Goal: Task Accomplishment & Management: Manage account settings

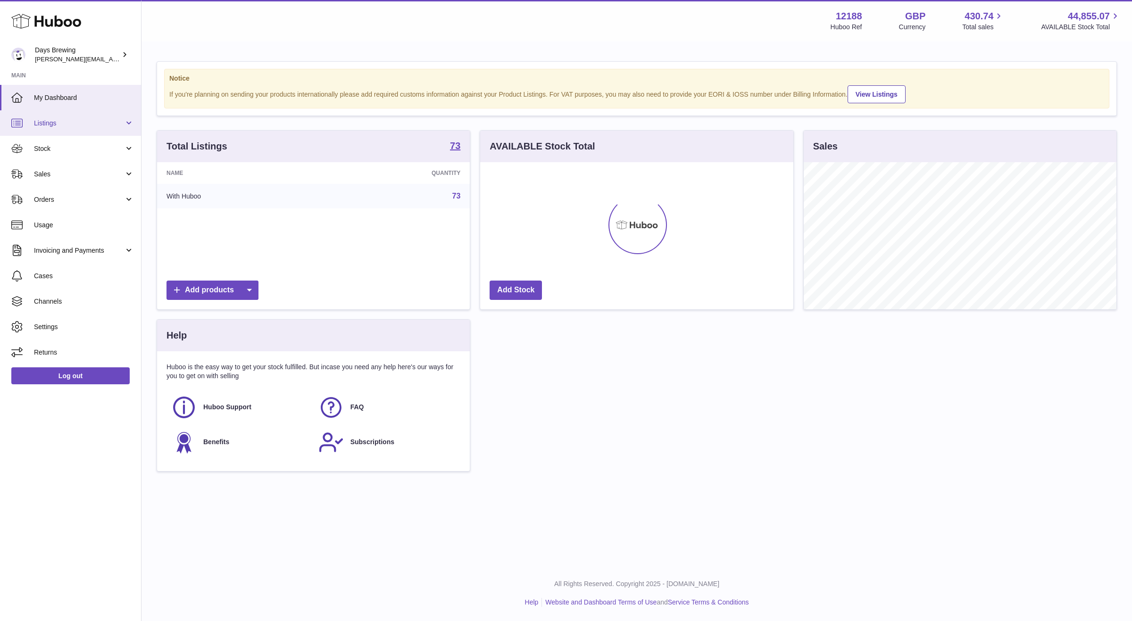
scroll to position [147, 313]
click at [90, 165] on link "Sales" at bounding box center [70, 173] width 141 height 25
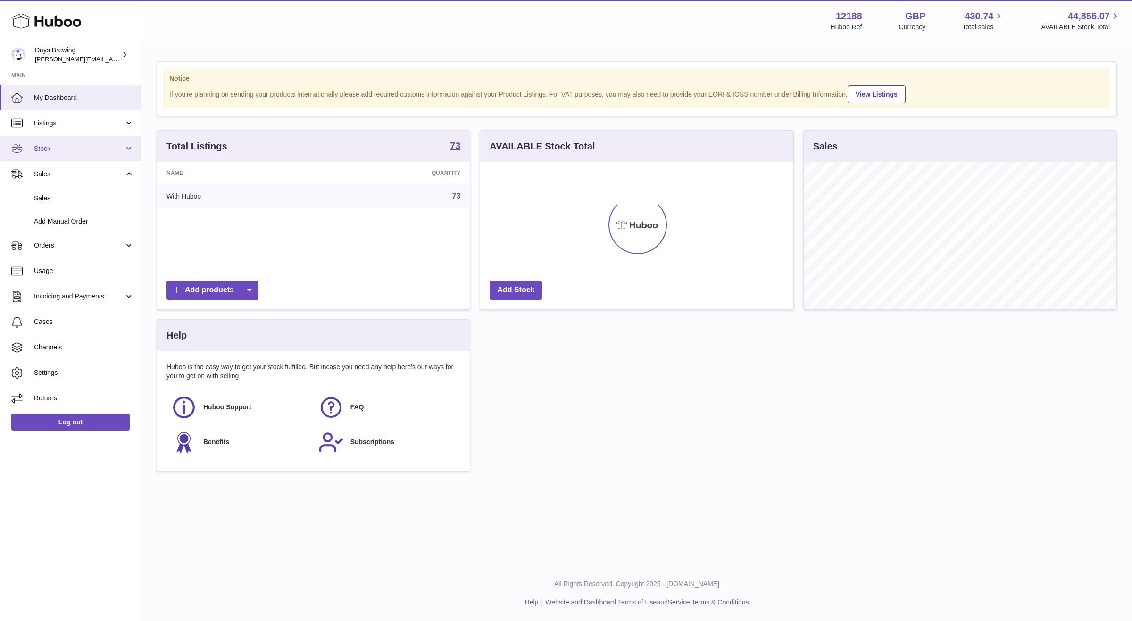
click at [100, 148] on span "Stock" at bounding box center [79, 148] width 90 height 9
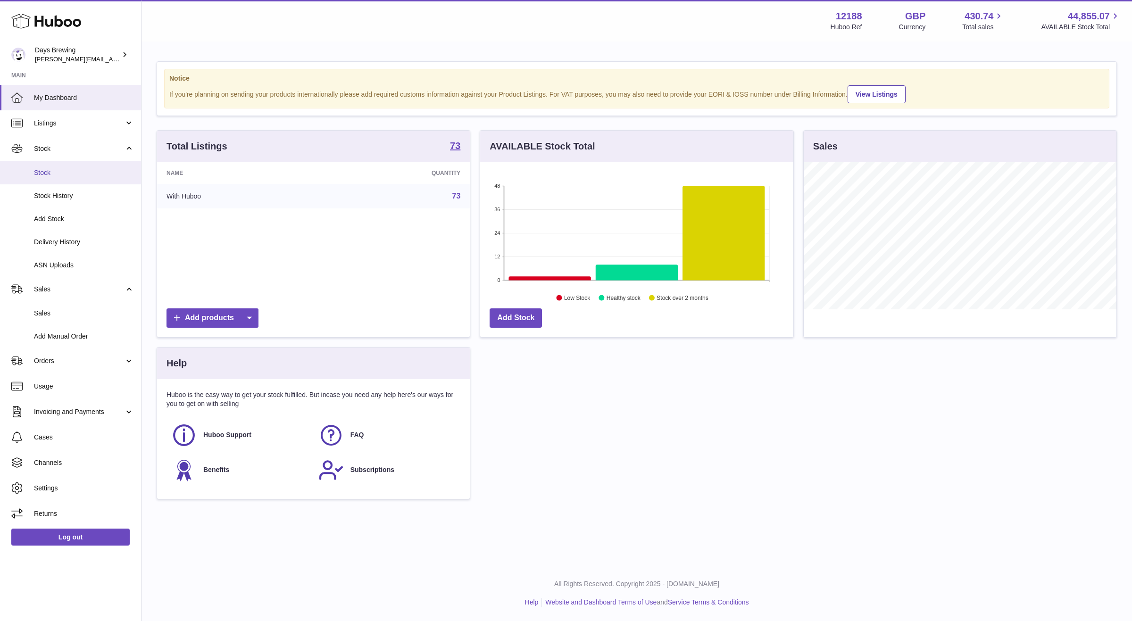
click at [97, 170] on span "Stock" at bounding box center [84, 172] width 100 height 9
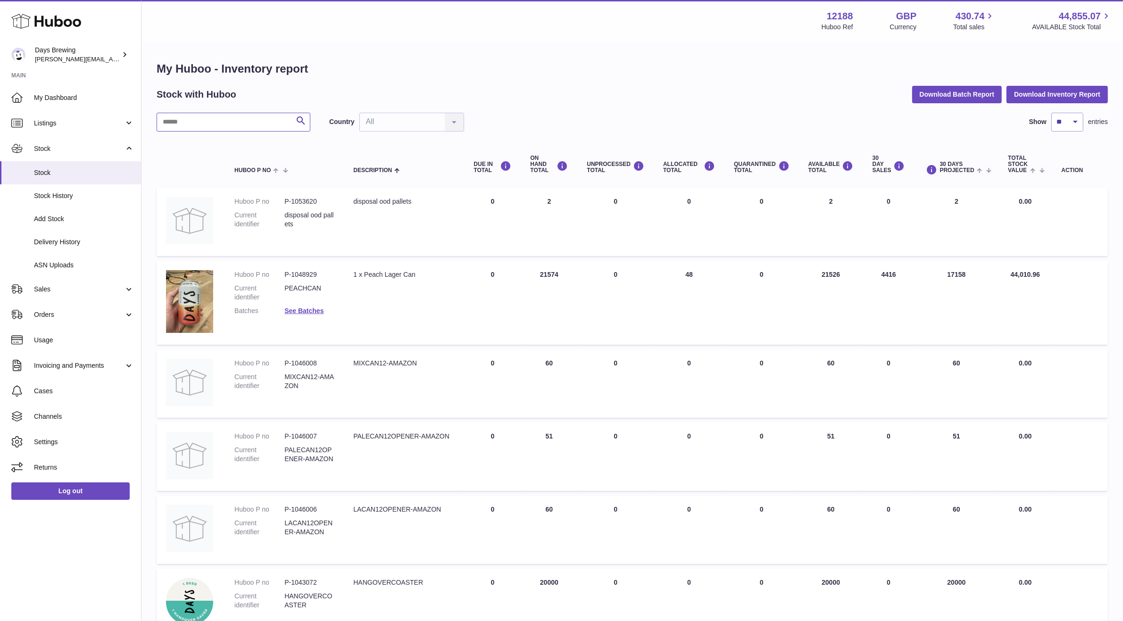
click at [276, 128] on input "text" at bounding box center [234, 122] width 154 height 19
type input "*****"
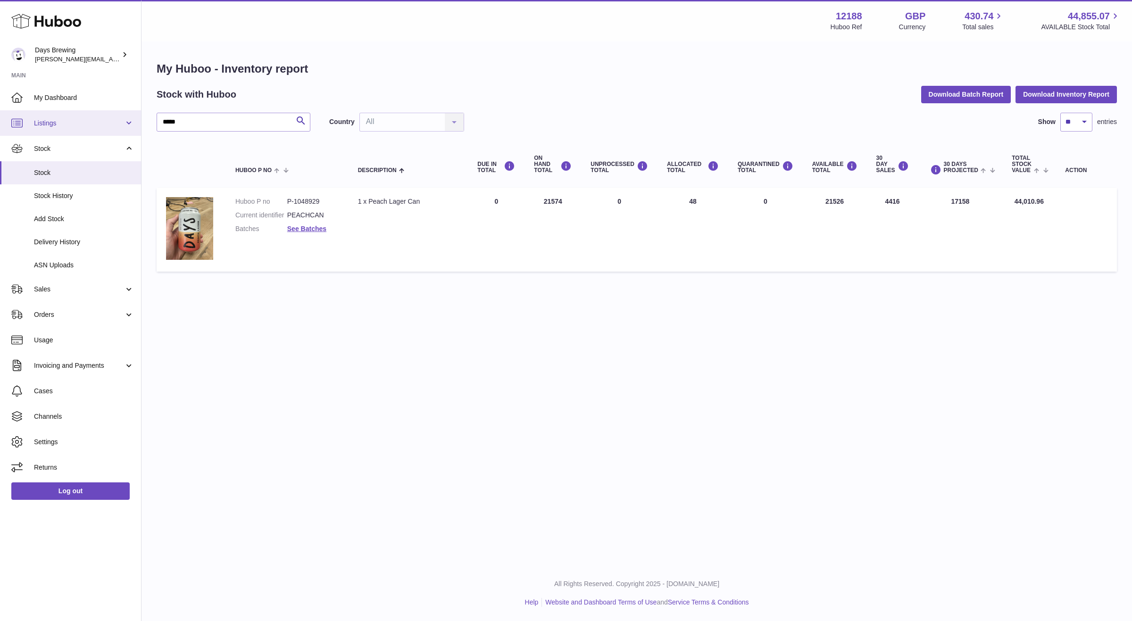
click at [58, 123] on span "Listings" at bounding box center [79, 123] width 90 height 9
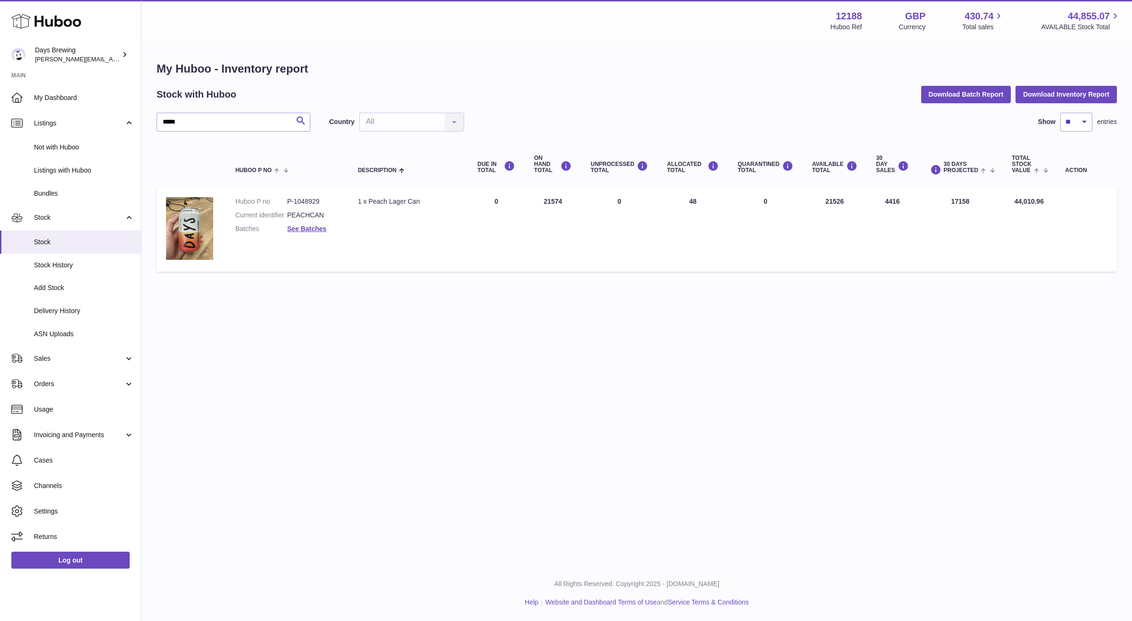
click at [321, 302] on div "Menu Huboo 12188 Huboo Ref GBP Currency 430.74 Total sales 44,855.07 AVAILABLE …" at bounding box center [637, 283] width 991 height 566
click at [92, 122] on span "Listings" at bounding box center [79, 123] width 90 height 9
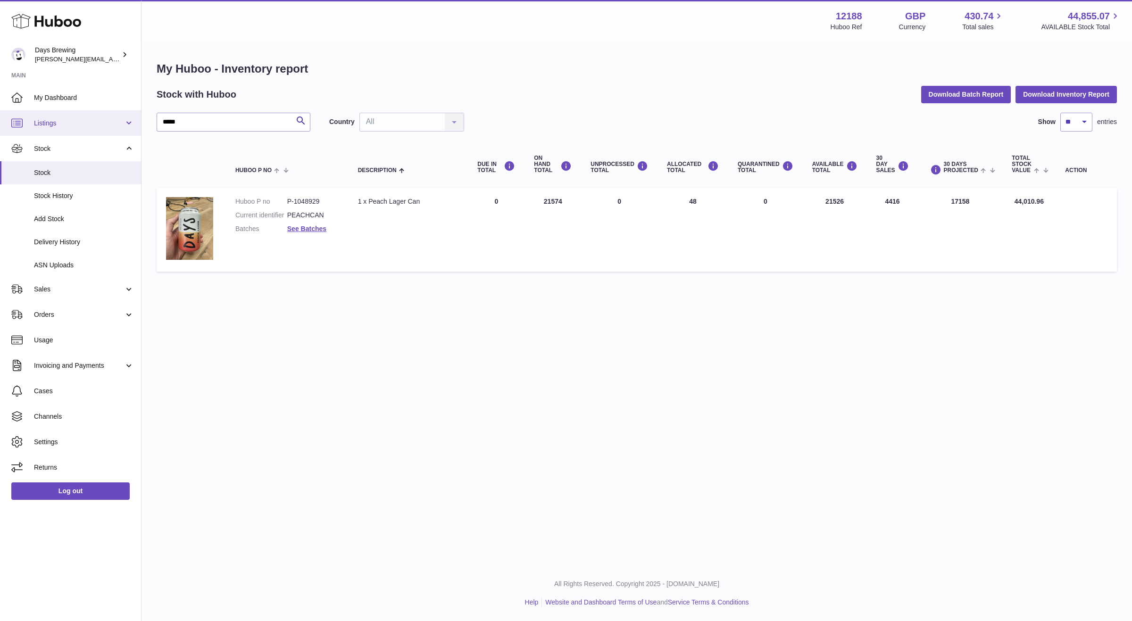
click at [88, 123] on span "Listings" at bounding box center [79, 123] width 90 height 9
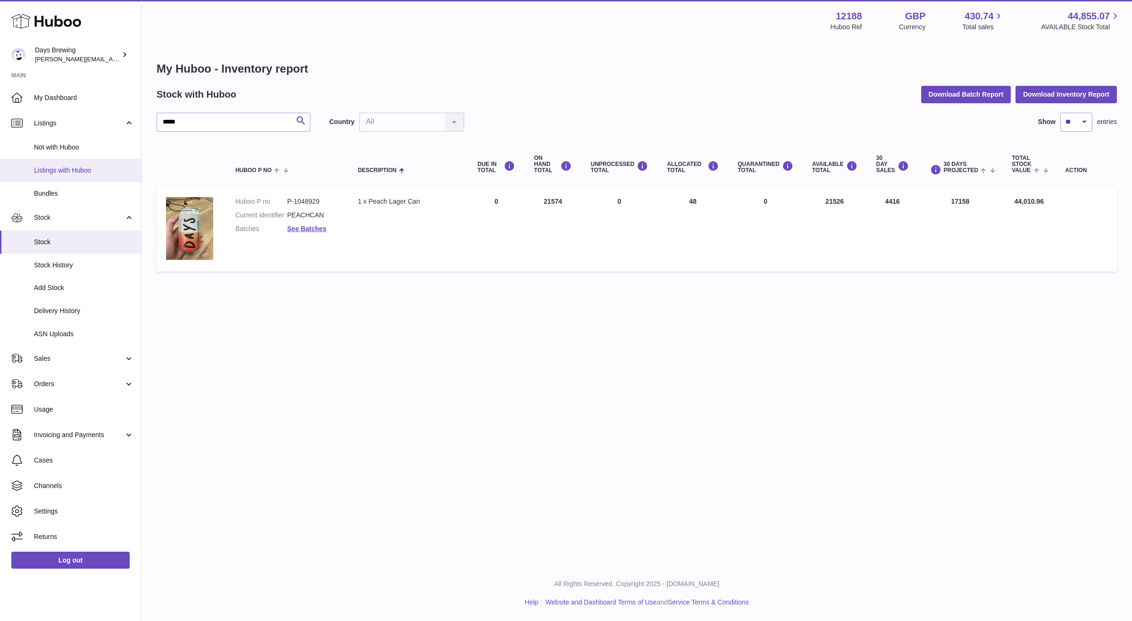
click at [89, 169] on span "Listings with Huboo" at bounding box center [84, 170] width 100 height 9
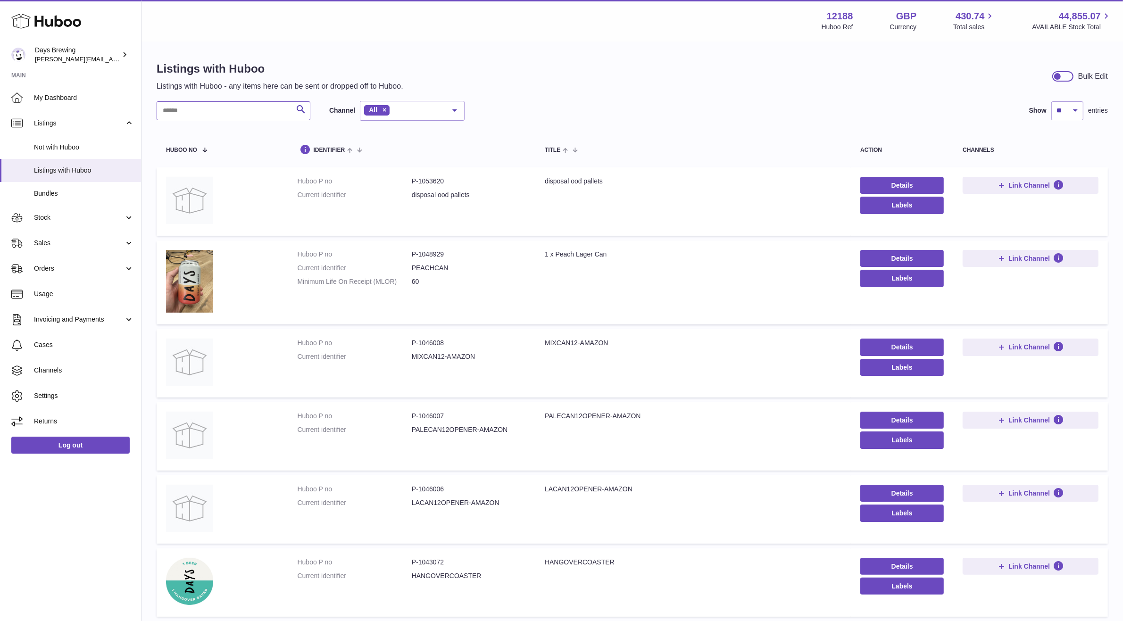
click at [260, 114] on input "text" at bounding box center [234, 110] width 154 height 19
type input "*****"
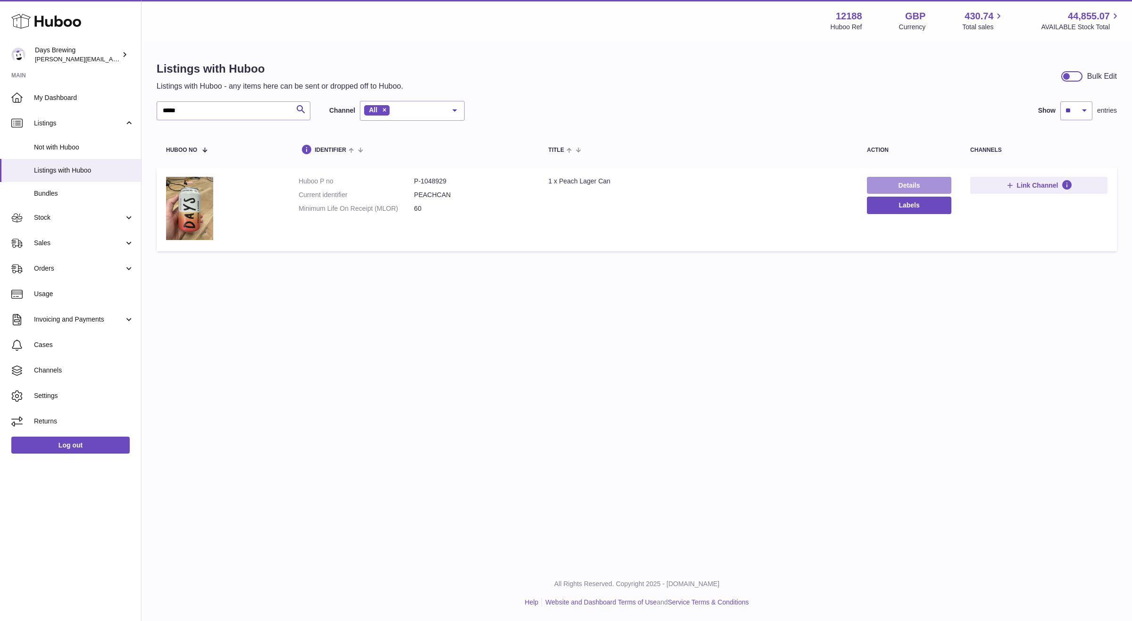
click at [924, 186] on link "Details" at bounding box center [909, 185] width 84 height 17
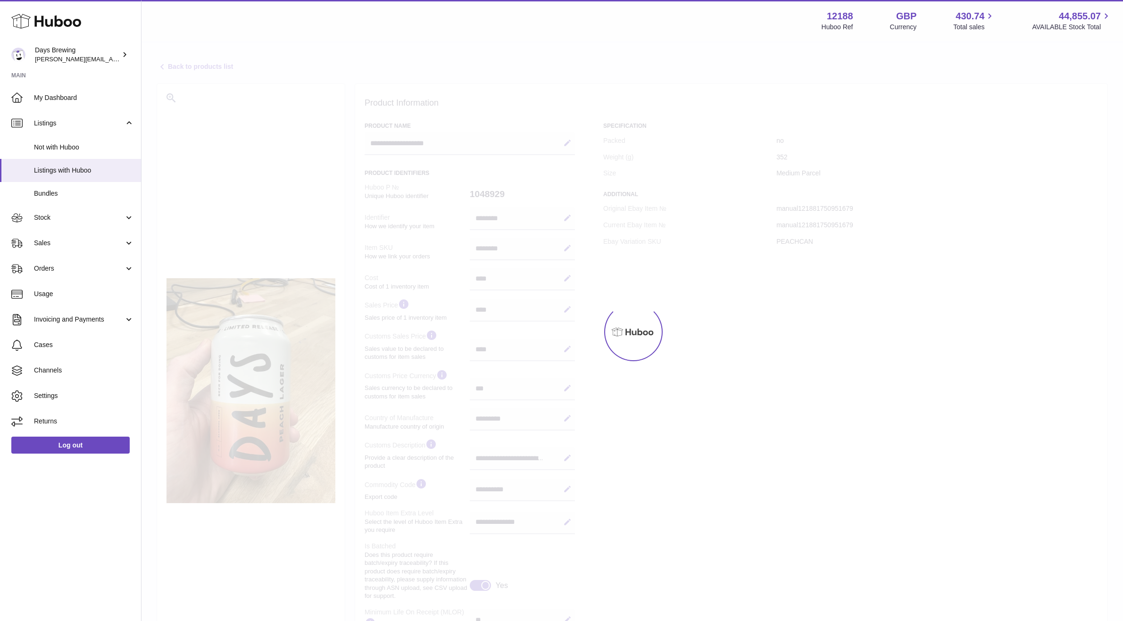
select select "***"
select select "****"
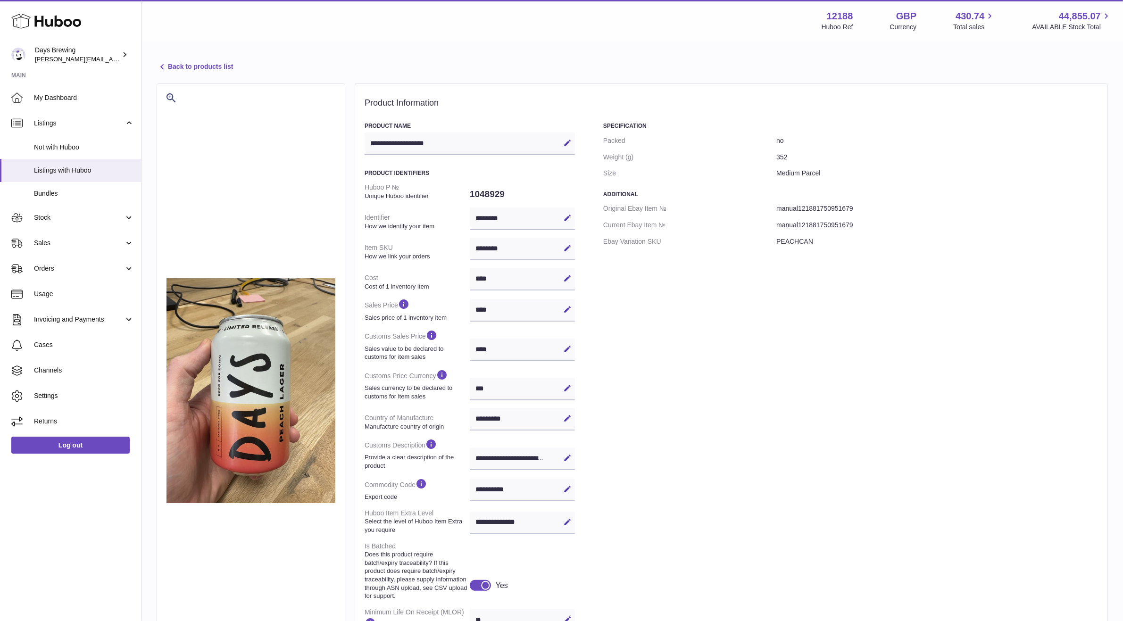
click at [189, 67] on link "Back to products list" at bounding box center [195, 66] width 76 height 11
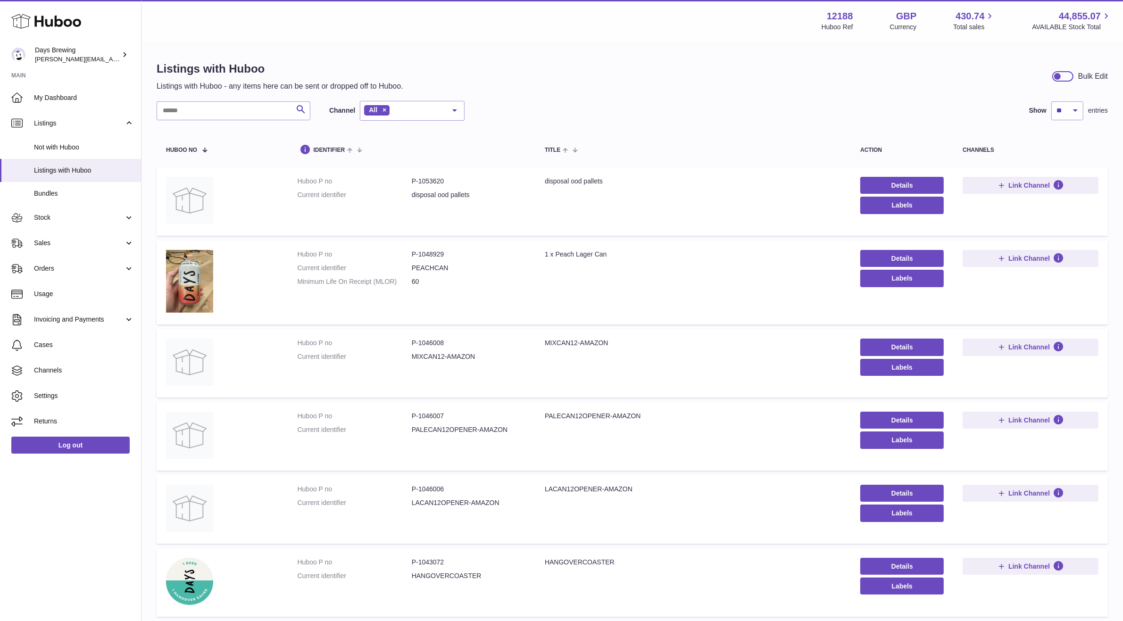
click at [738, 91] on div "Listings with Huboo Listings with Huboo - any items here can be sent or dropped…" at bounding box center [632, 76] width 951 height 30
click at [458, 16] on div "Menu Huboo 12188 Huboo Ref GBP Currency 430.74 Total sales 44,855.07 AVAILABLE …" at bounding box center [632, 21] width 959 height 22
click at [576, 94] on div "Listings with Huboo Listings with Huboo - any items here can be sent or dropped…" at bounding box center [633, 499] width 982 height 915
click at [878, 258] on link "Details" at bounding box center [901, 258] width 83 height 17
click at [635, 290] on td "Title 1 x Peach Lager Can" at bounding box center [693, 283] width 316 height 84
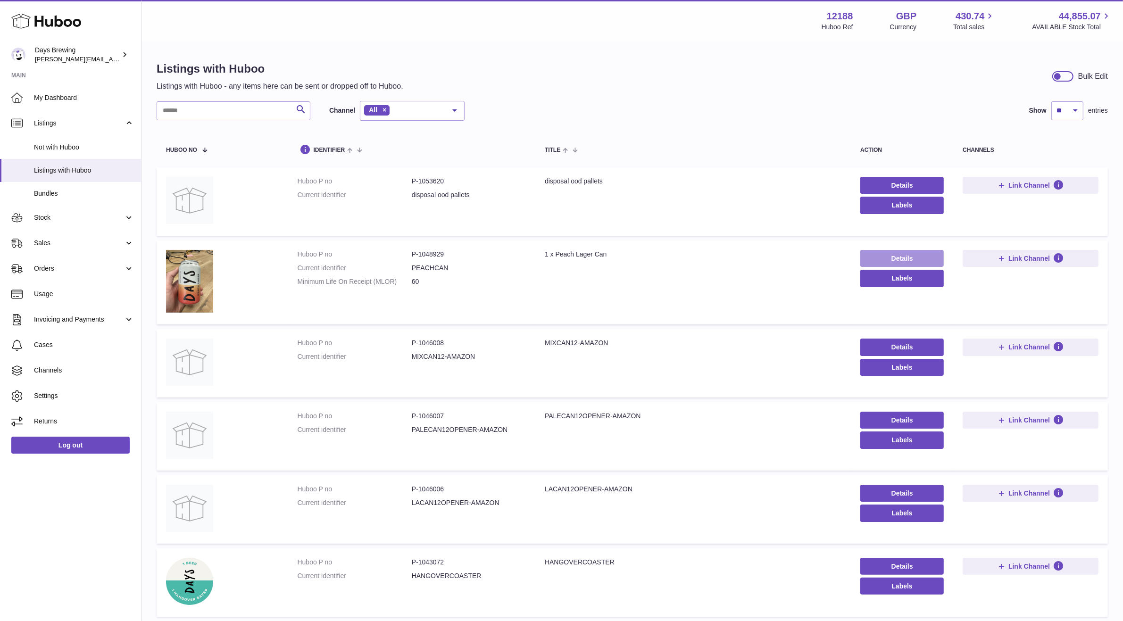
click at [869, 260] on link "Details" at bounding box center [901, 258] width 83 height 17
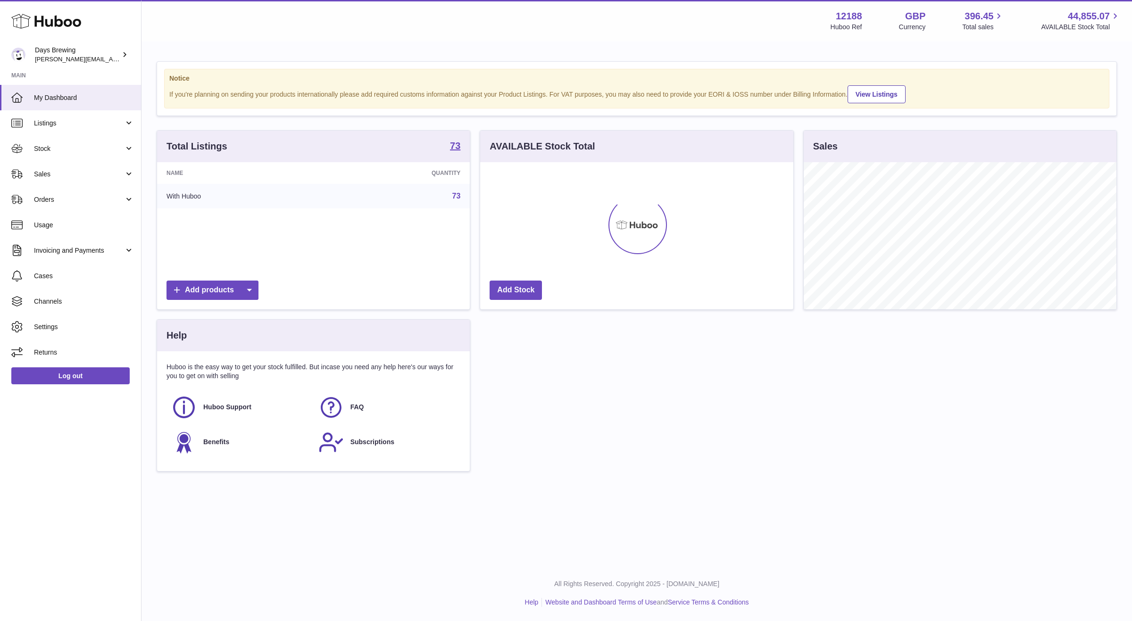
scroll to position [147, 313]
click at [575, 350] on div "Total Listings 73 Name Quantity With Huboo 73 Add products AVAILABLE Stock Tota…" at bounding box center [637, 305] width 970 height 351
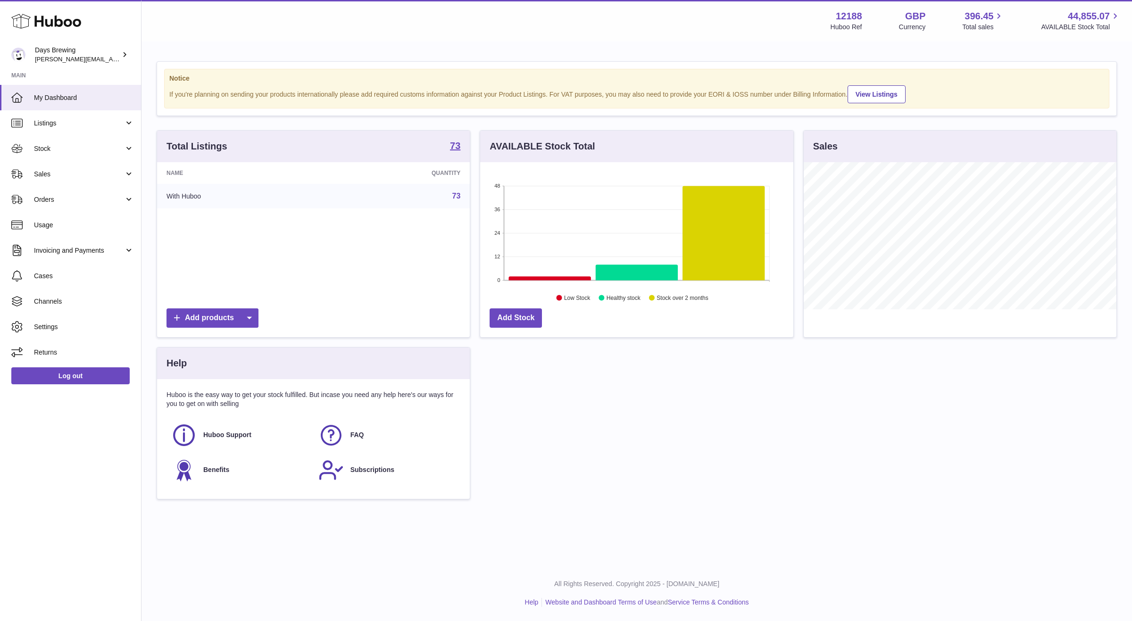
click at [712, 389] on div "Total Listings 73 Name Quantity With Huboo 73 Add products AVAILABLE Stock Tota…" at bounding box center [637, 319] width 970 height 379
click at [83, 145] on span "Stock" at bounding box center [79, 148] width 90 height 9
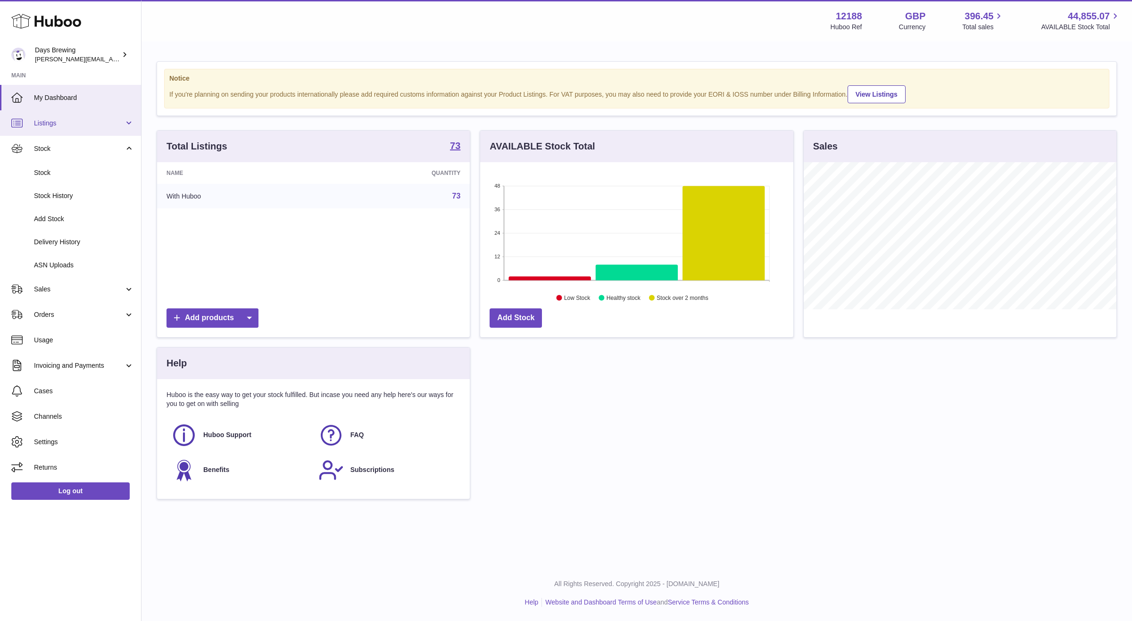
click at [70, 124] on span "Listings" at bounding box center [79, 123] width 90 height 9
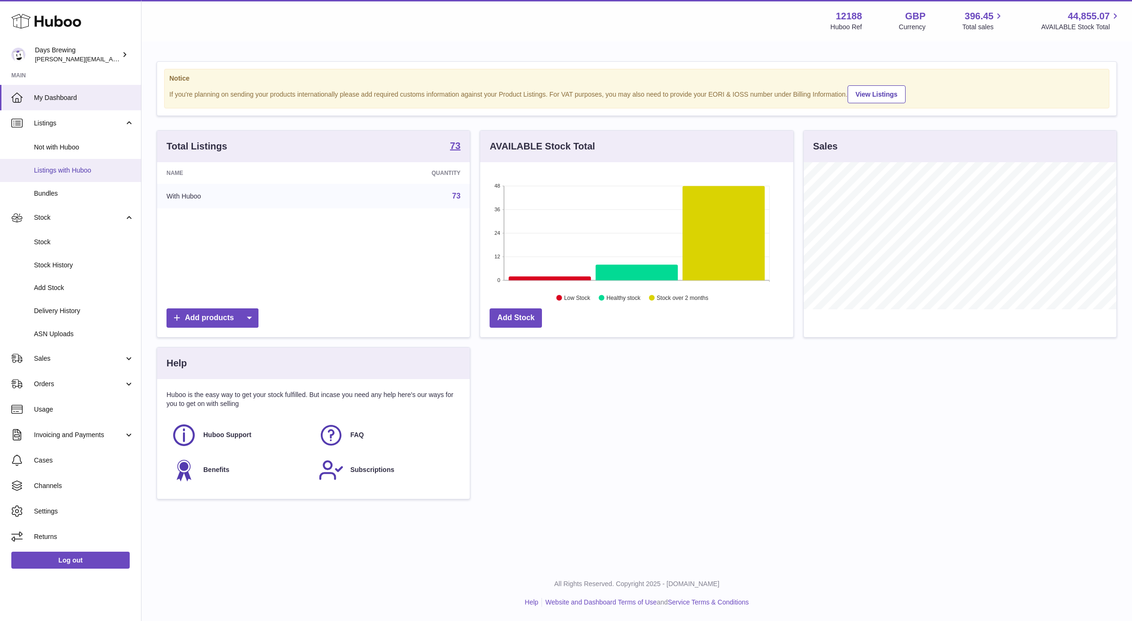
click at [82, 164] on link "Listings with Huboo" at bounding box center [70, 170] width 141 height 23
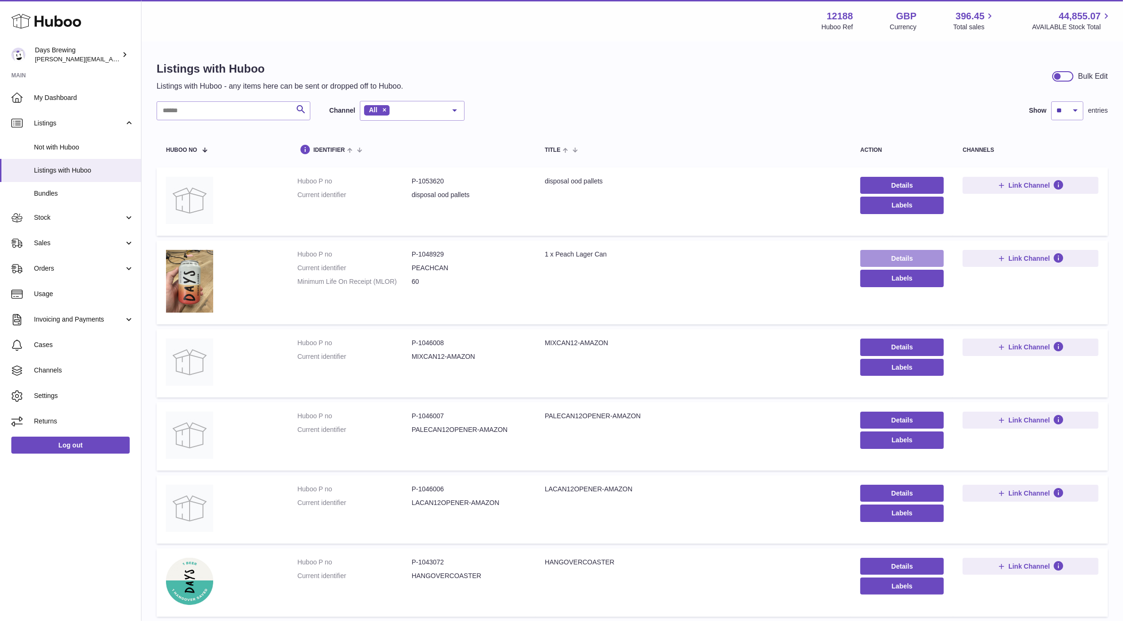
click at [897, 256] on link "Details" at bounding box center [901, 258] width 83 height 17
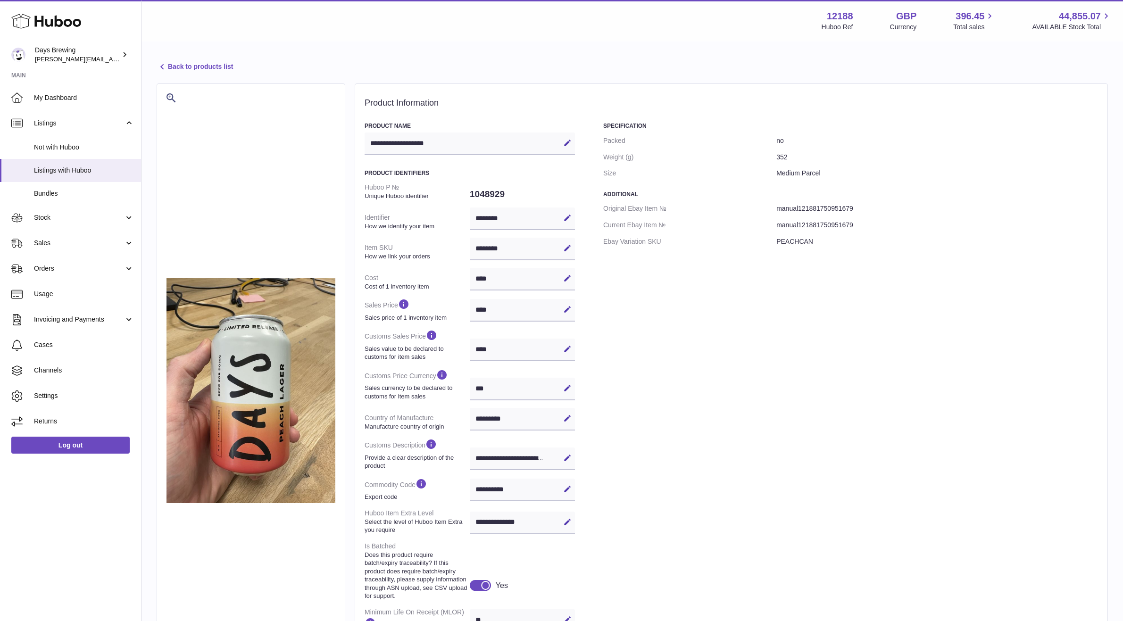
select select "***"
select select "****"
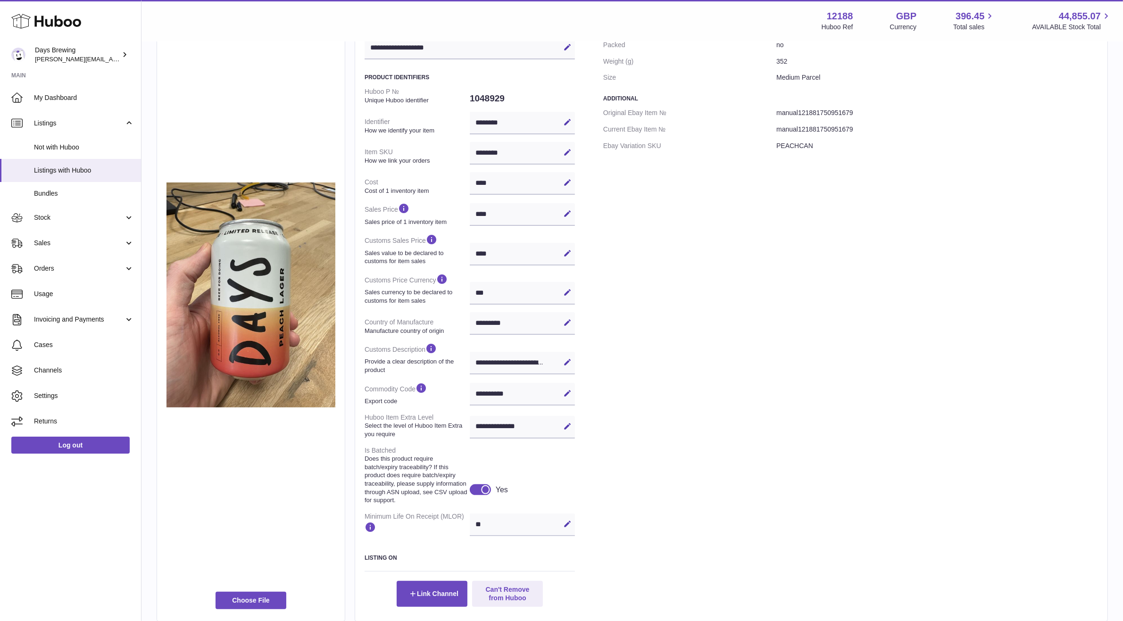
scroll to position [98, 0]
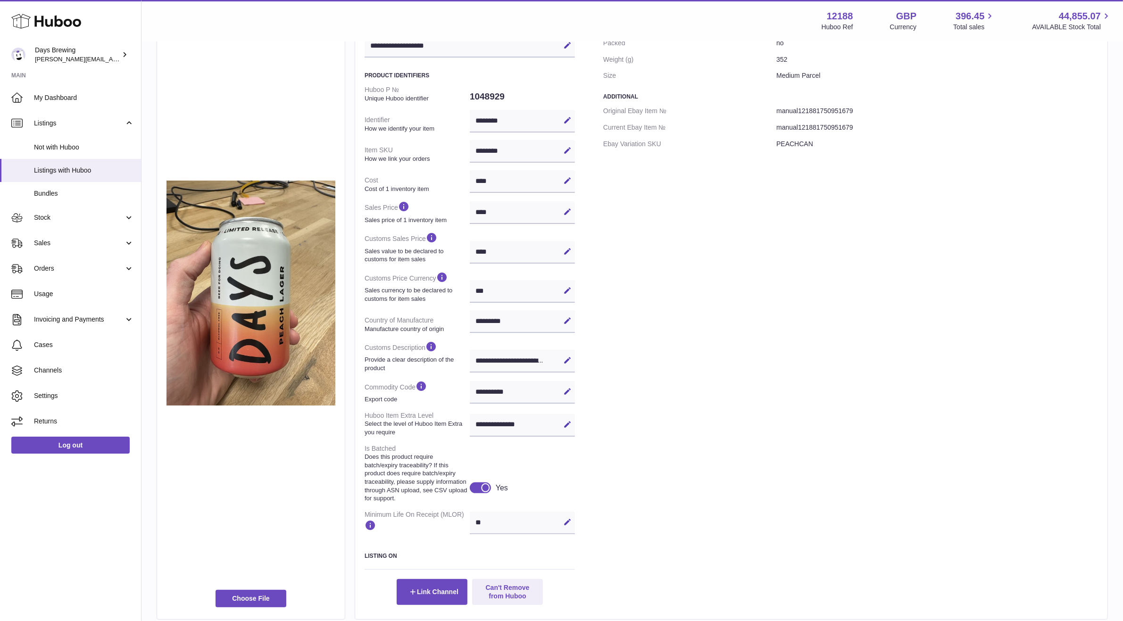
click at [704, 213] on div "Specification Packed no Weight (g) 352 Size Medium Parcel Additional Original E…" at bounding box center [850, 315] width 495 height 580
